Goal: Information Seeking & Learning: Learn about a topic

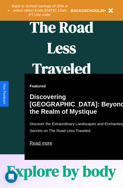
scroll to position [613, 0]
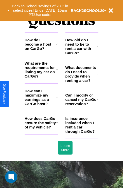
click at [81, 54] on h3 "How old do I need to be to rent a car with CarGo?" at bounding box center [81, 46] width 32 height 17
click at [97, 127] on icon at bounding box center [97, 125] width 1 height 4
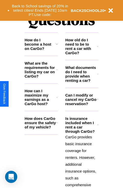
click at [97, 76] on icon at bounding box center [97, 74] width 1 height 4
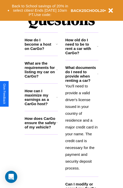
click at [41, 129] on h3 "How does CarGo ensure the safety of my vehicle?" at bounding box center [41, 122] width 32 height 13
